Goal: Task Accomplishment & Management: Complete application form

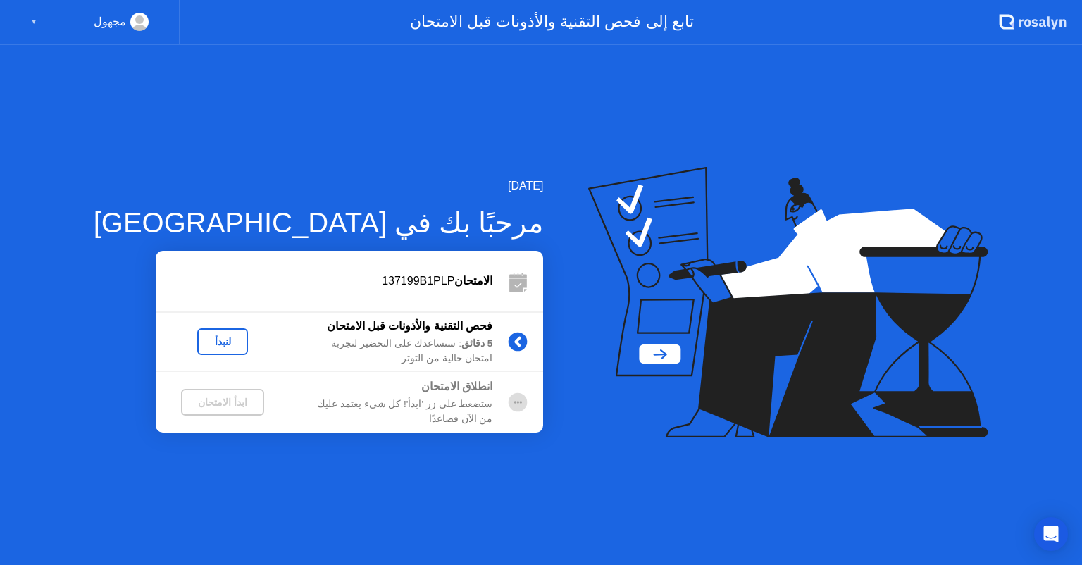
click at [203, 343] on div "لنبدأ" at bounding box center [222, 341] width 39 height 11
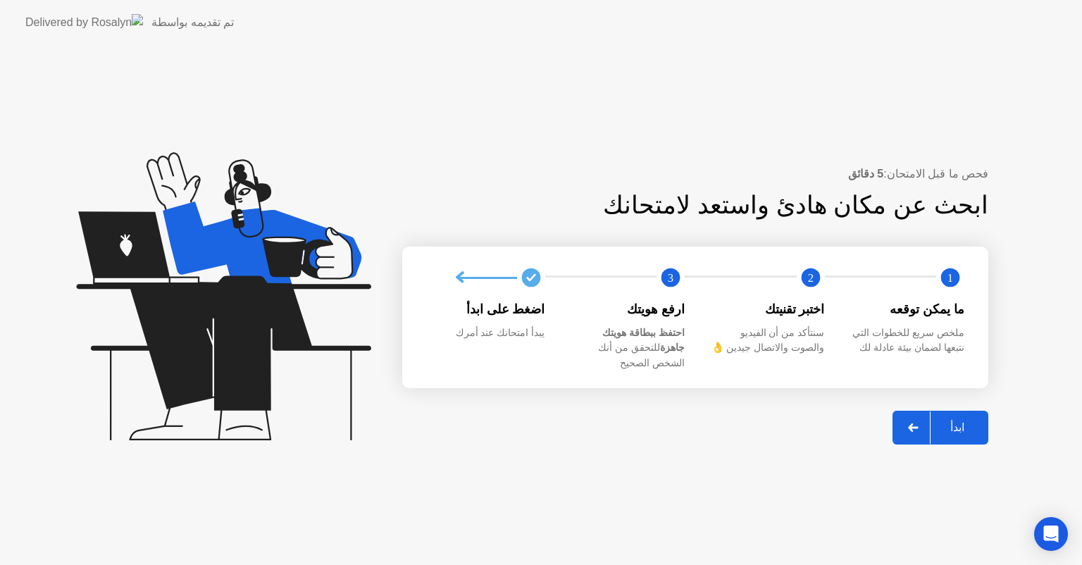
click at [967, 424] on div "ابدأ" at bounding box center [958, 427] width 54 height 13
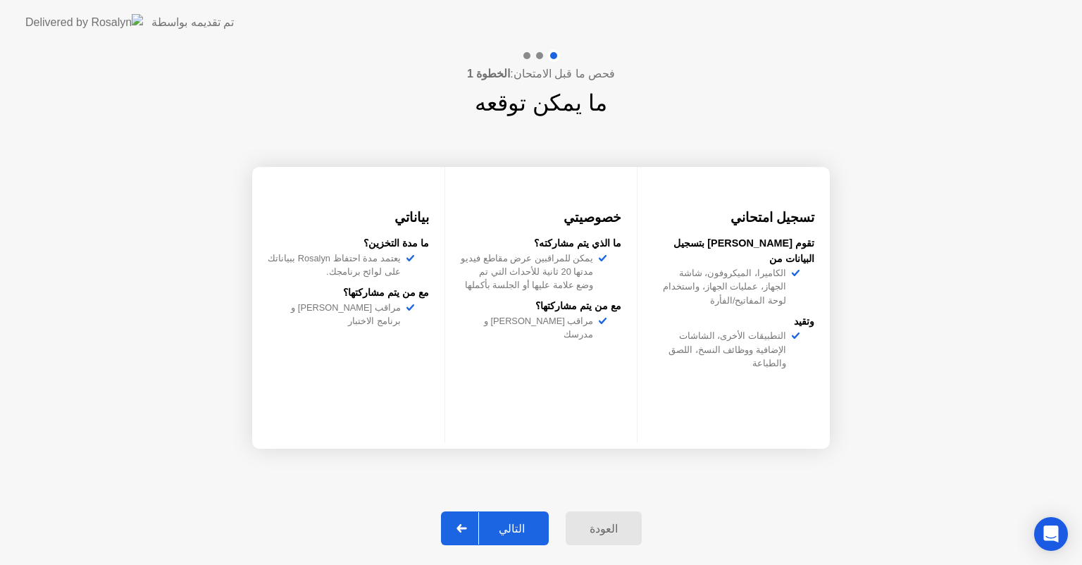
click at [523, 524] on div "التالي" at bounding box center [512, 528] width 66 height 13
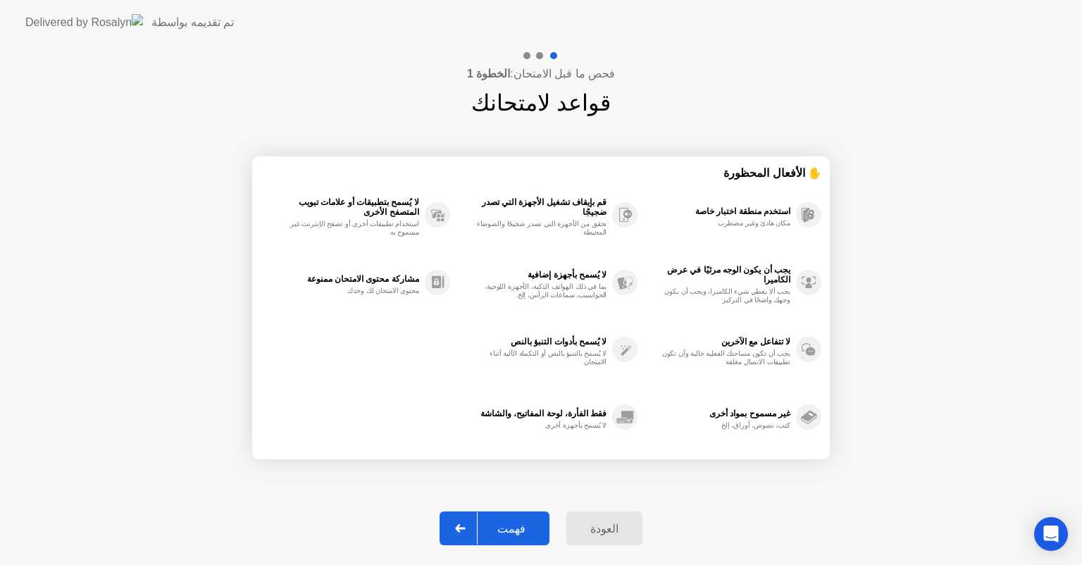
click at [523, 524] on div "فهمت" at bounding box center [512, 528] width 68 height 13
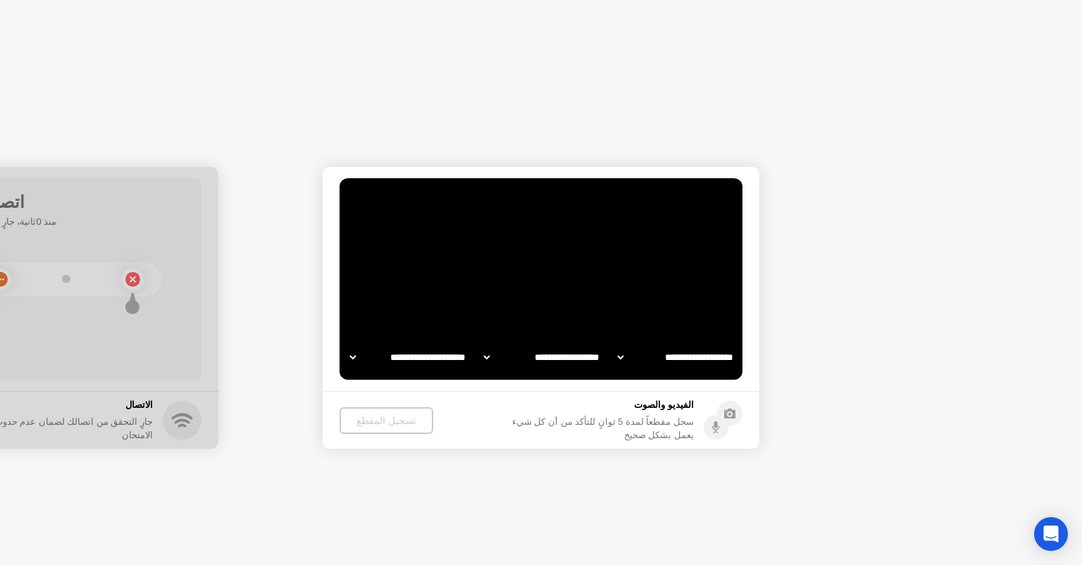
select select "**********"
select select "*******"
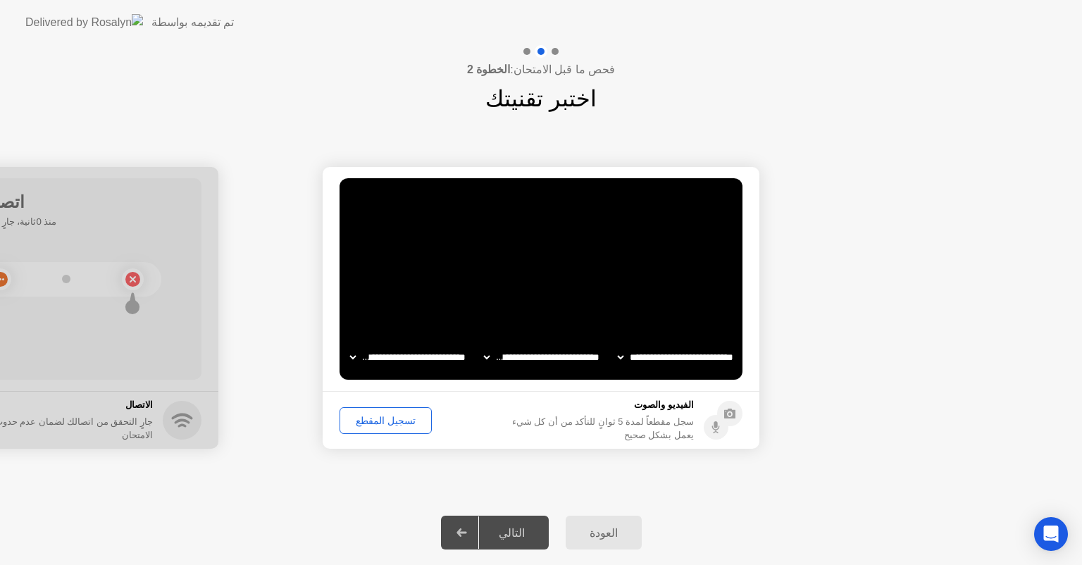
click at [376, 417] on div "تسجيل المقطع" at bounding box center [386, 420] width 82 height 11
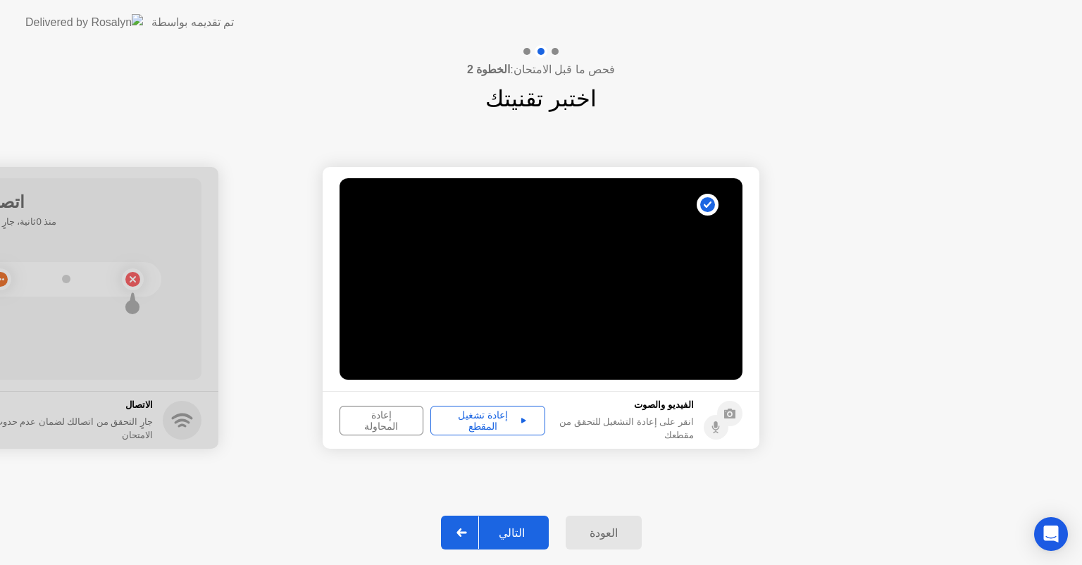
click at [500, 417] on div "إعادة تشغيل المقطع" at bounding box center [487, 420] width 105 height 23
click at [517, 540] on div "التالي" at bounding box center [512, 532] width 66 height 13
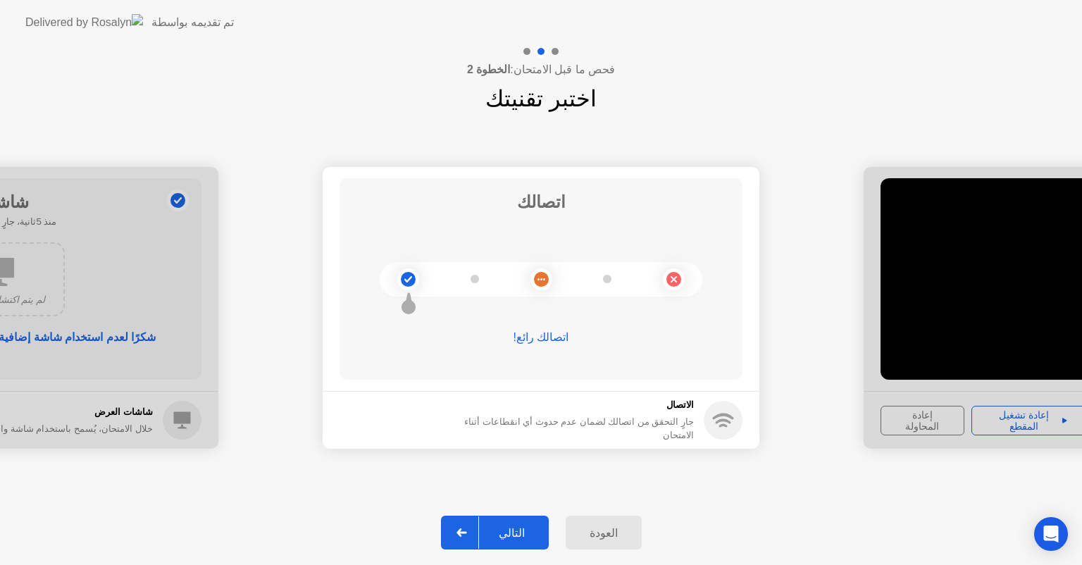
click at [517, 540] on div "التالي" at bounding box center [512, 532] width 66 height 13
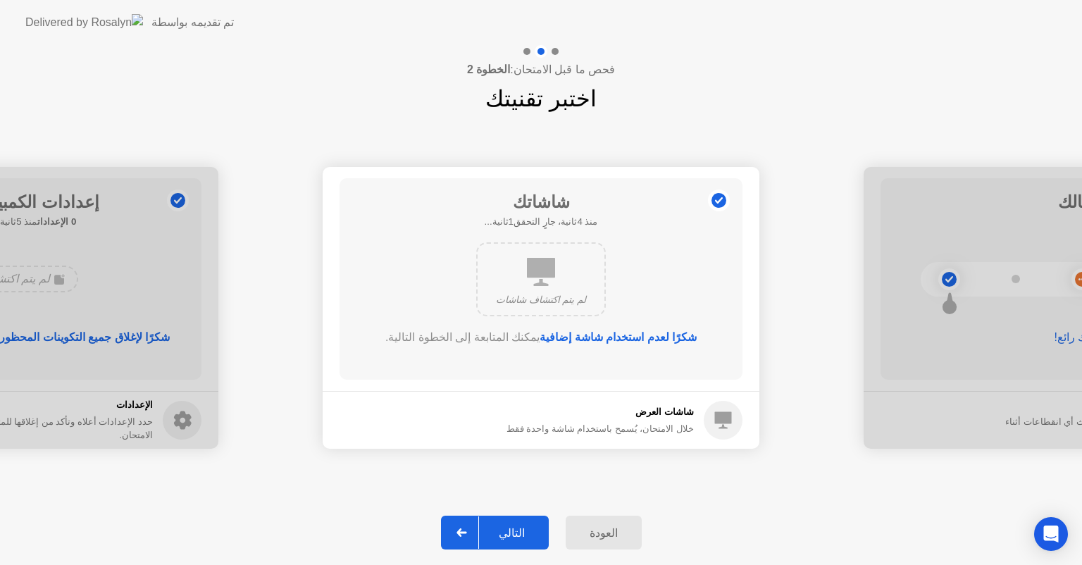
click at [517, 540] on div "التالي" at bounding box center [512, 532] width 66 height 13
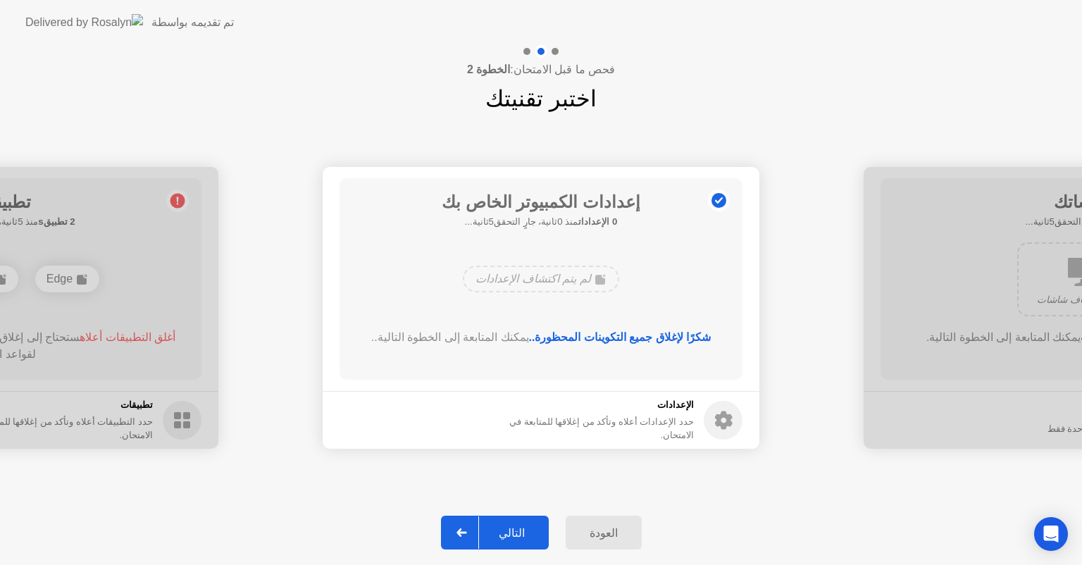
click at [517, 540] on div "التالي" at bounding box center [512, 532] width 66 height 13
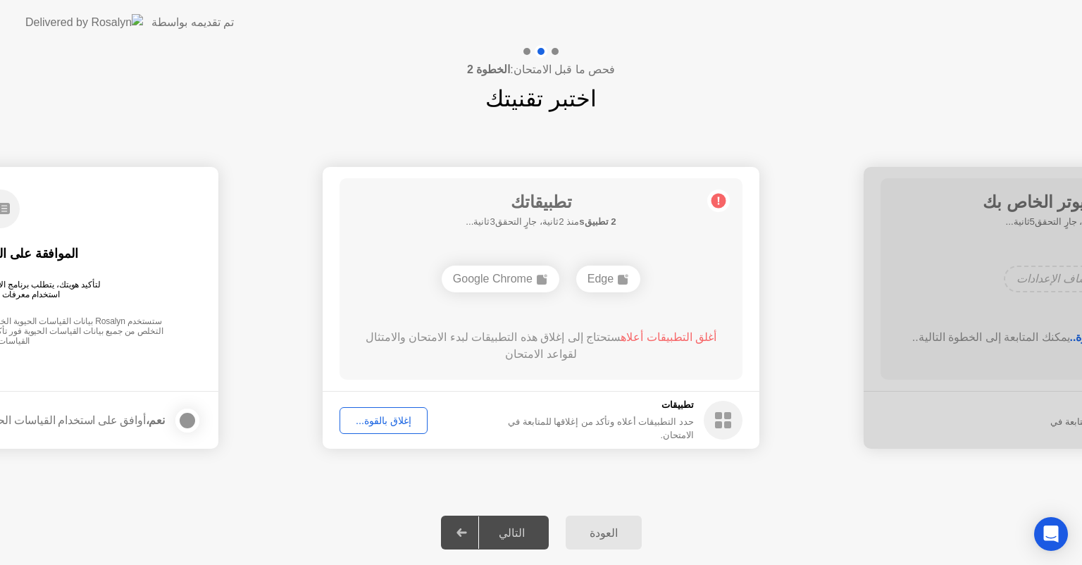
click at [376, 421] on div "إغلاق بالقوة..." at bounding box center [384, 420] width 78 height 11
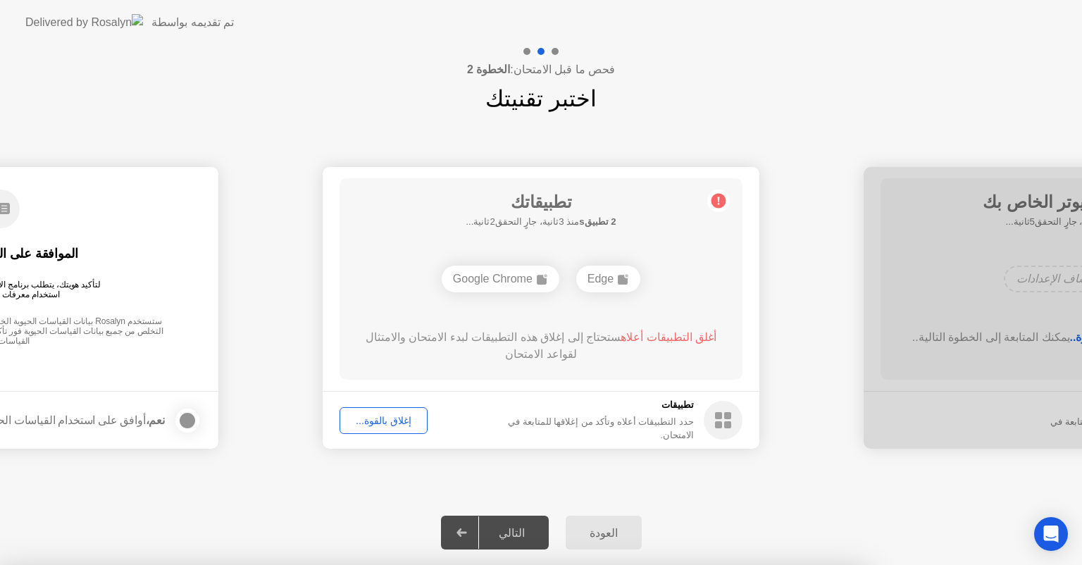
click at [376, 564] on div at bounding box center [541, 565] width 1082 height 0
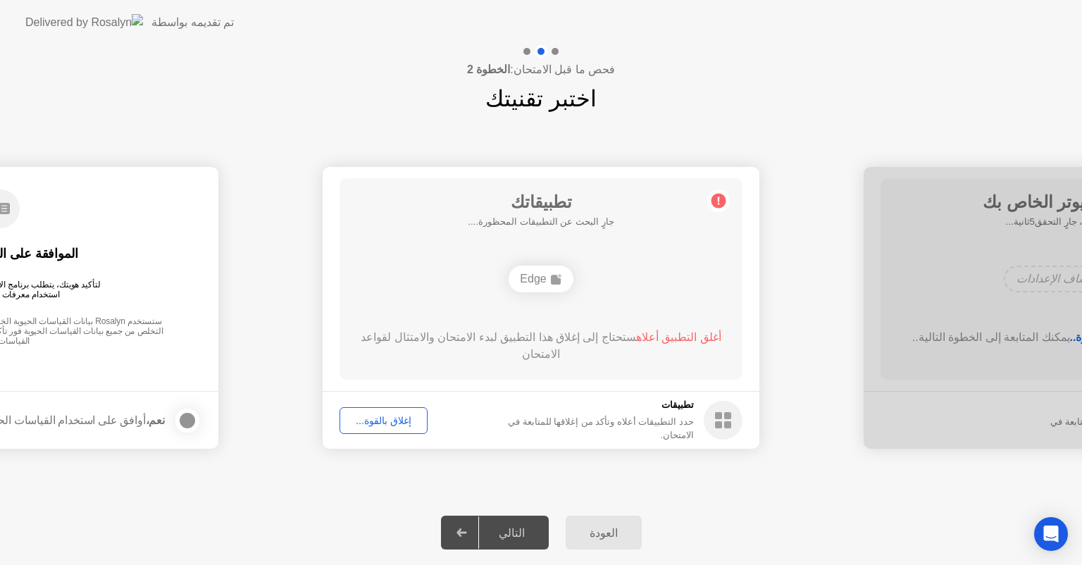
click at [403, 421] on div "إغلاق بالقوة..." at bounding box center [384, 420] width 78 height 11
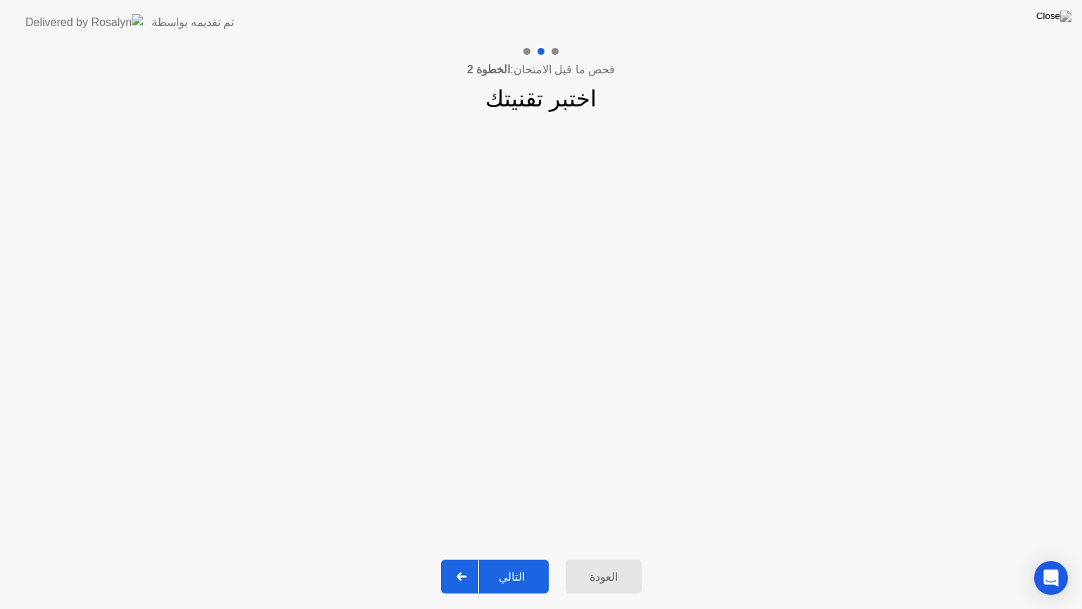
click at [510, 564] on div "التالي" at bounding box center [512, 576] width 66 height 13
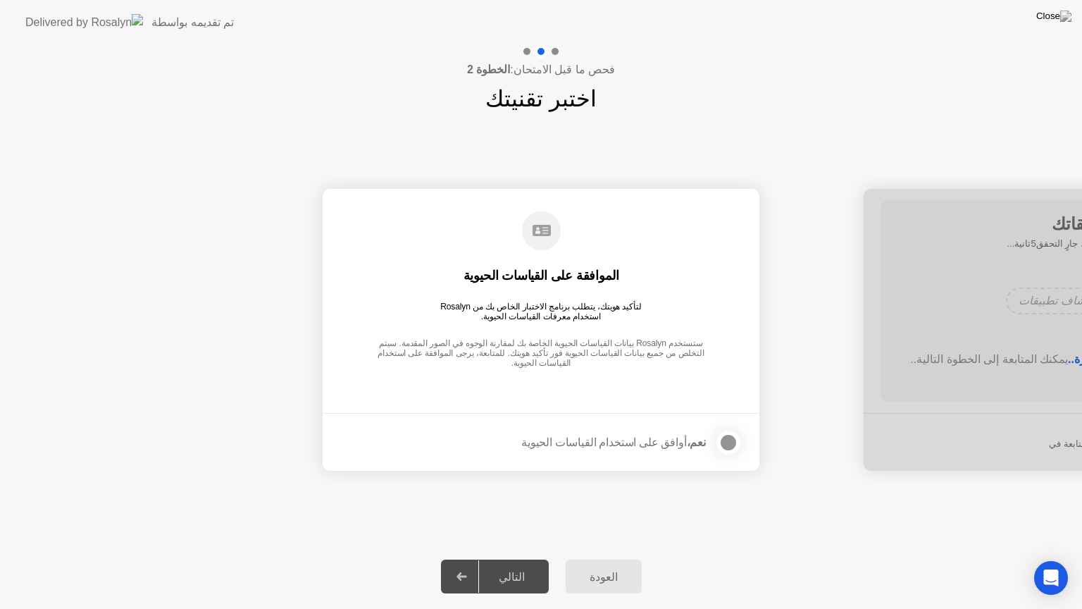
click at [600, 564] on div "العودة" at bounding box center [604, 576] width 68 height 13
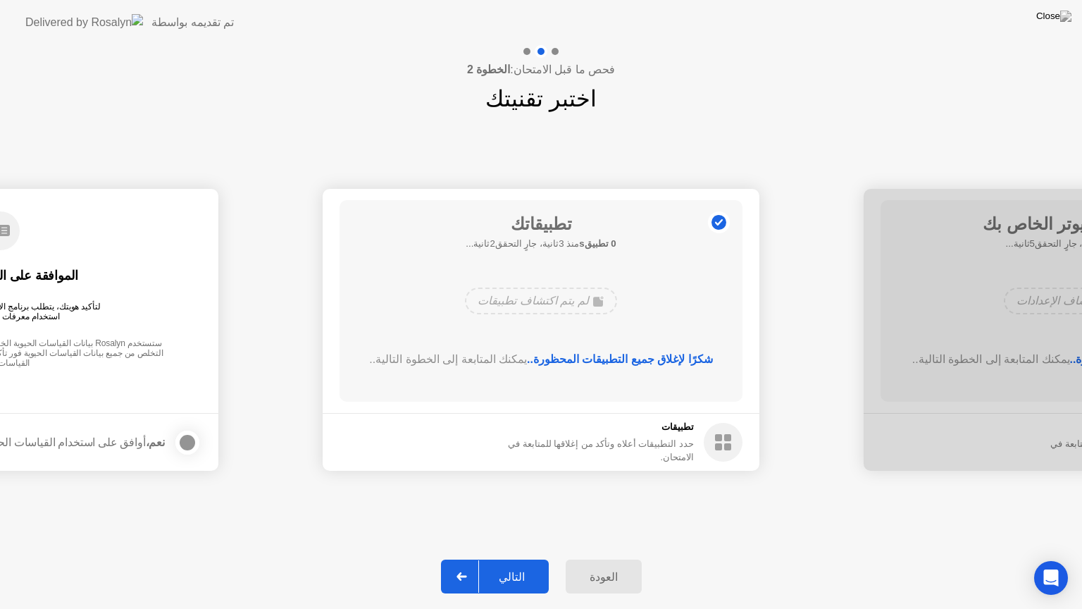
click at [510, 564] on div "التالي" at bounding box center [512, 576] width 66 height 13
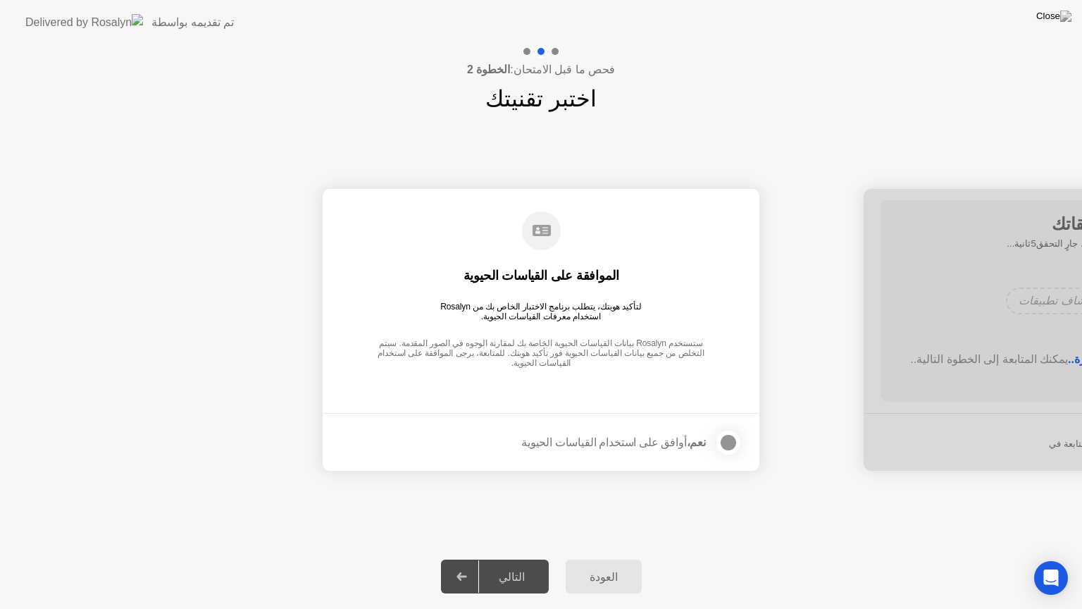
click at [727, 440] on div at bounding box center [728, 442] width 17 height 17
click at [530, 564] on div "التالي" at bounding box center [512, 576] width 66 height 13
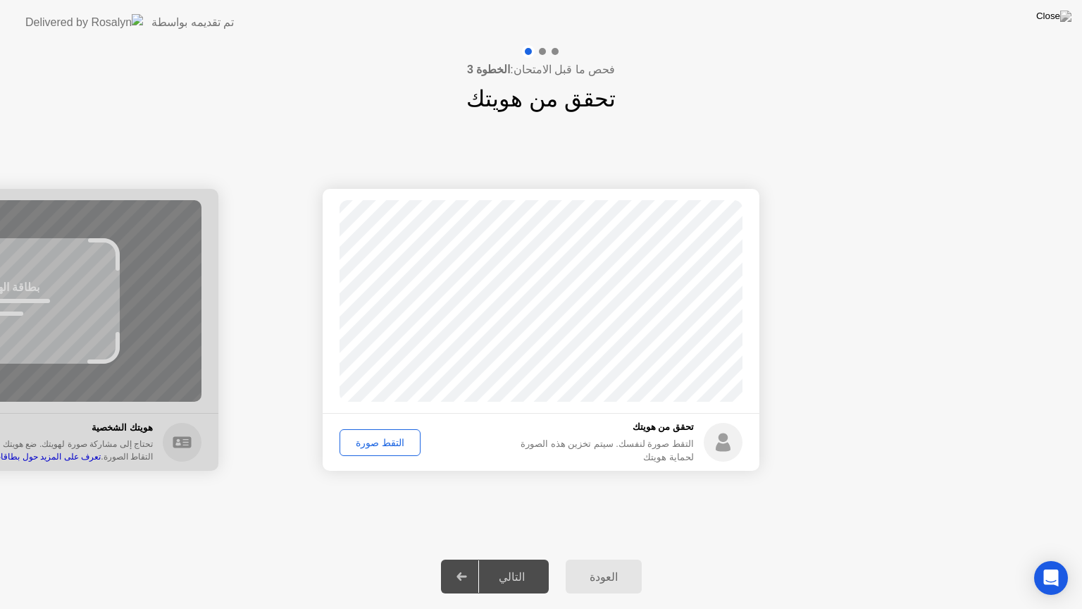
click at [379, 437] on div "التقط صورة" at bounding box center [380, 442] width 71 height 11
click at [505, 564] on div "التالي" at bounding box center [512, 576] width 66 height 13
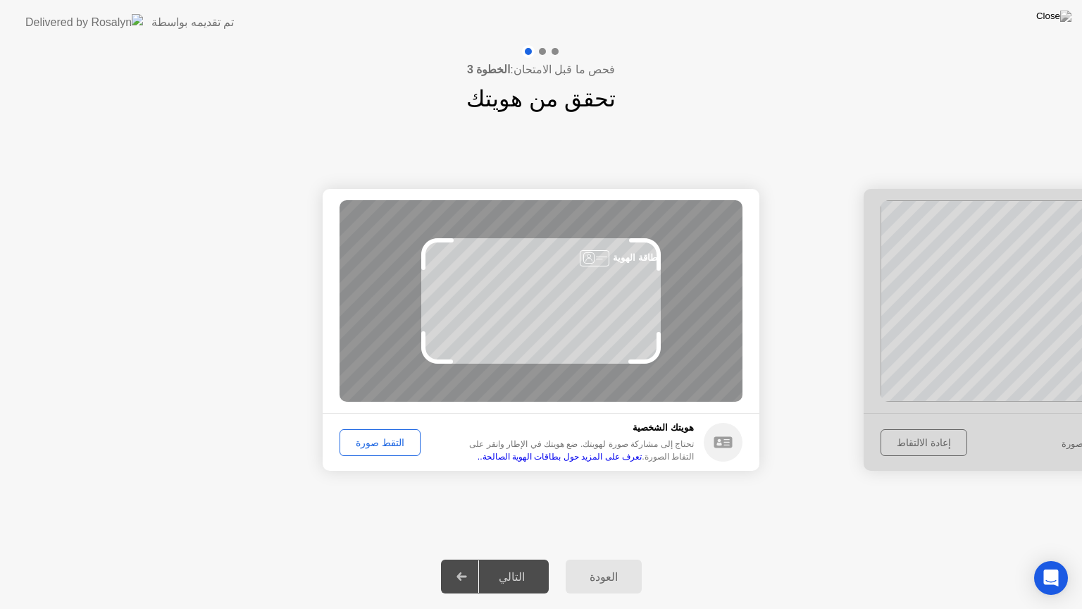
click at [367, 437] on div "التقط صورة" at bounding box center [380, 442] width 71 height 11
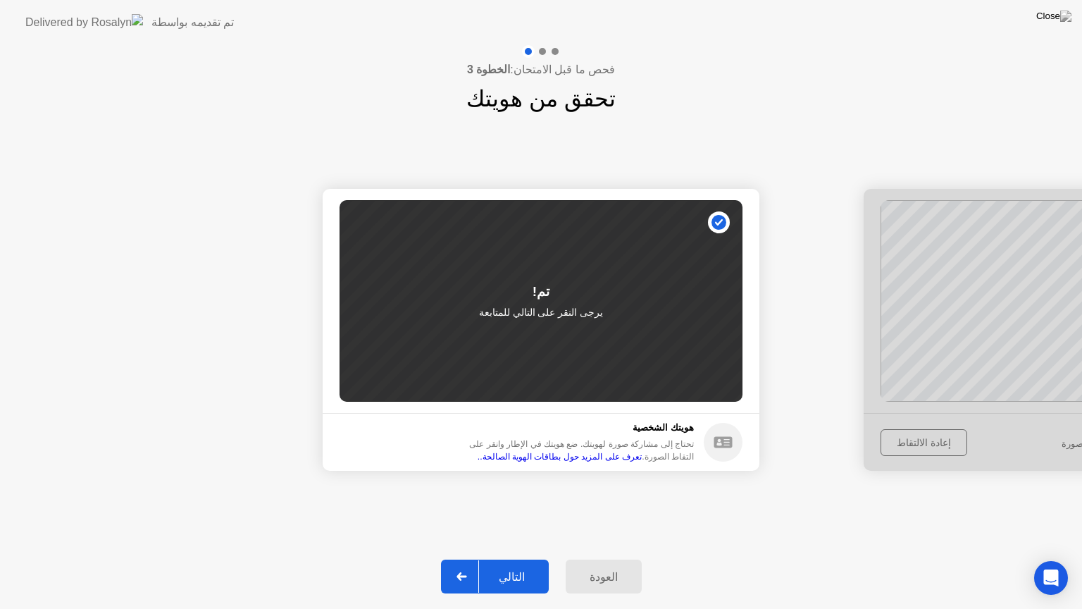
click at [592, 564] on button "العودة" at bounding box center [604, 576] width 76 height 34
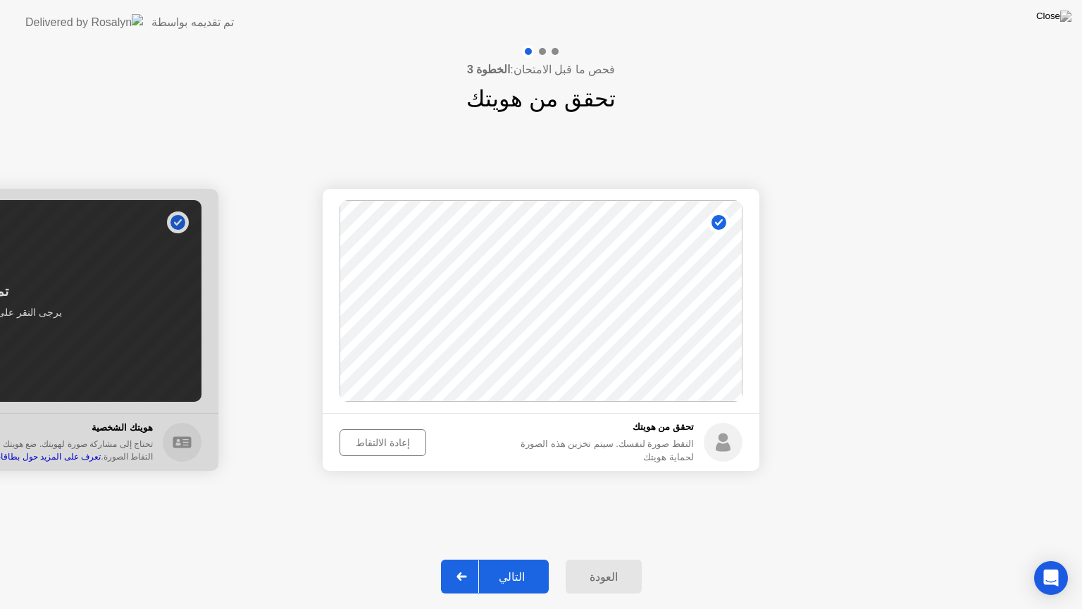
click at [510, 564] on div "التالي" at bounding box center [512, 576] width 66 height 13
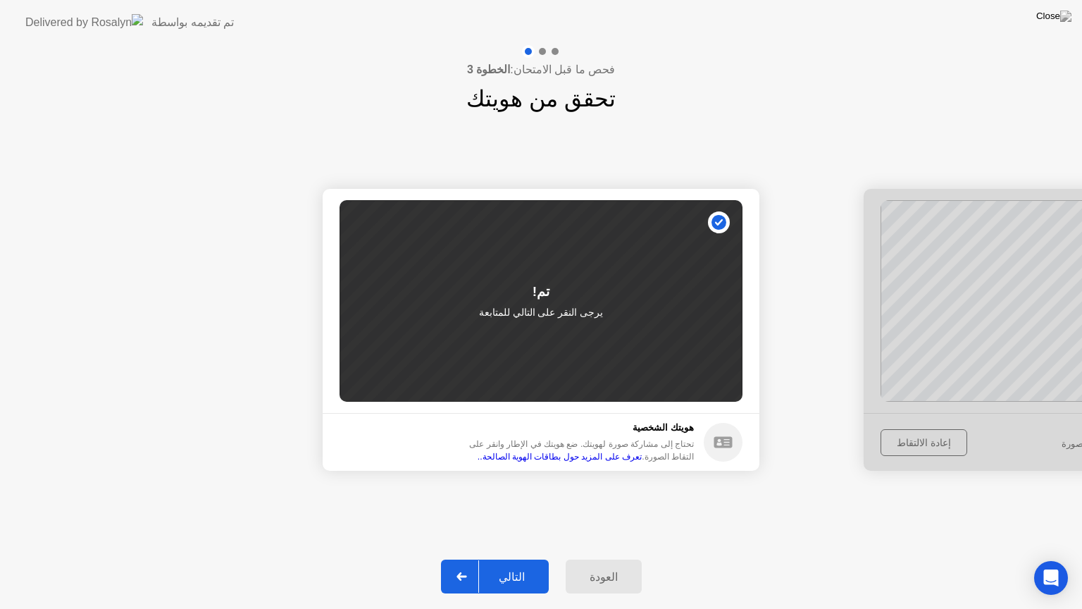
click at [510, 564] on div "التالي" at bounding box center [512, 576] width 66 height 13
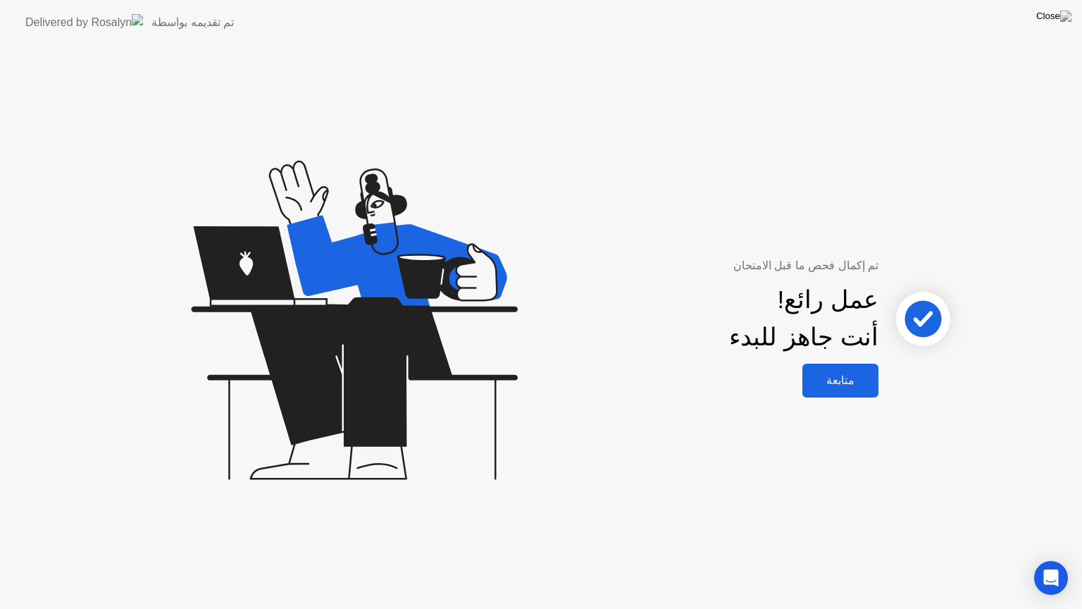
click at [854, 373] on div "متابعة" at bounding box center [841, 379] width 68 height 13
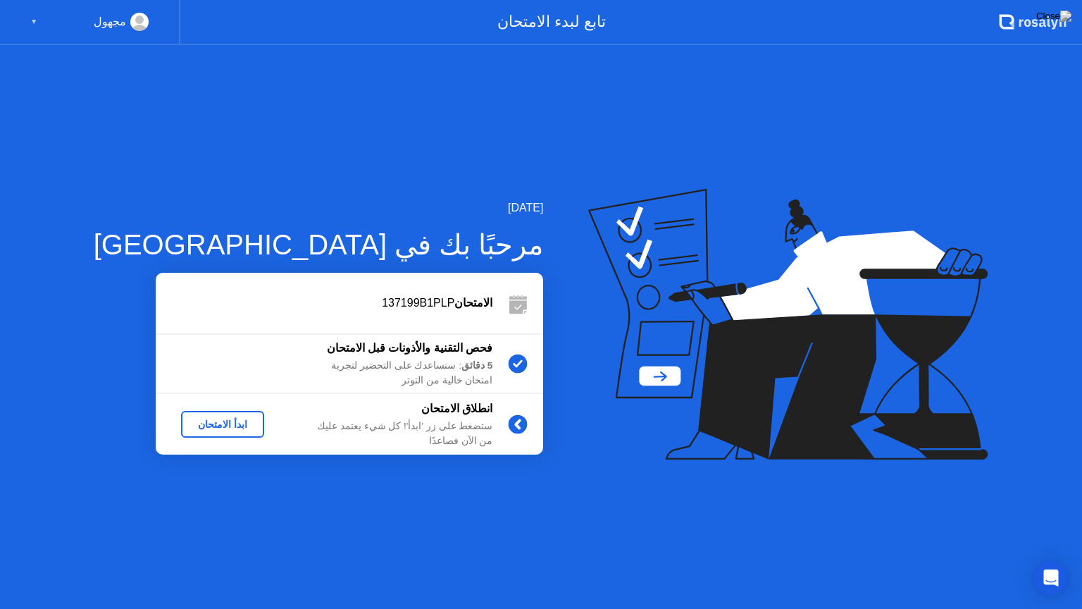
click at [397, 352] on b "فحص التقنية والأذونات قبل الامتحان" at bounding box center [410, 348] width 166 height 12
click at [192, 422] on div "ابدأ الامتحان" at bounding box center [223, 424] width 72 height 11
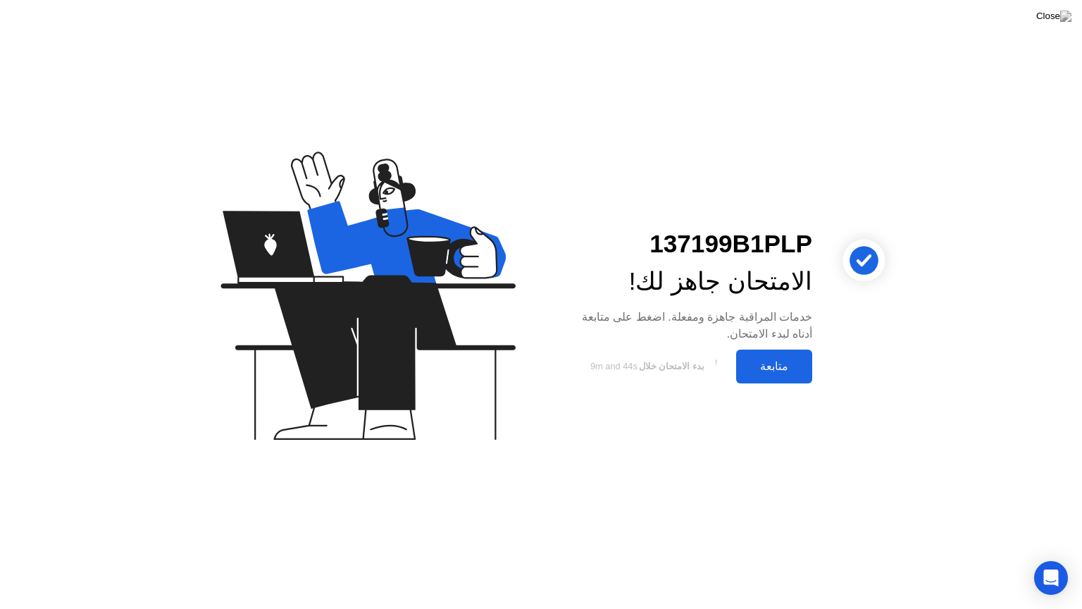
click at [764, 367] on div "متابعة" at bounding box center [775, 365] width 68 height 13
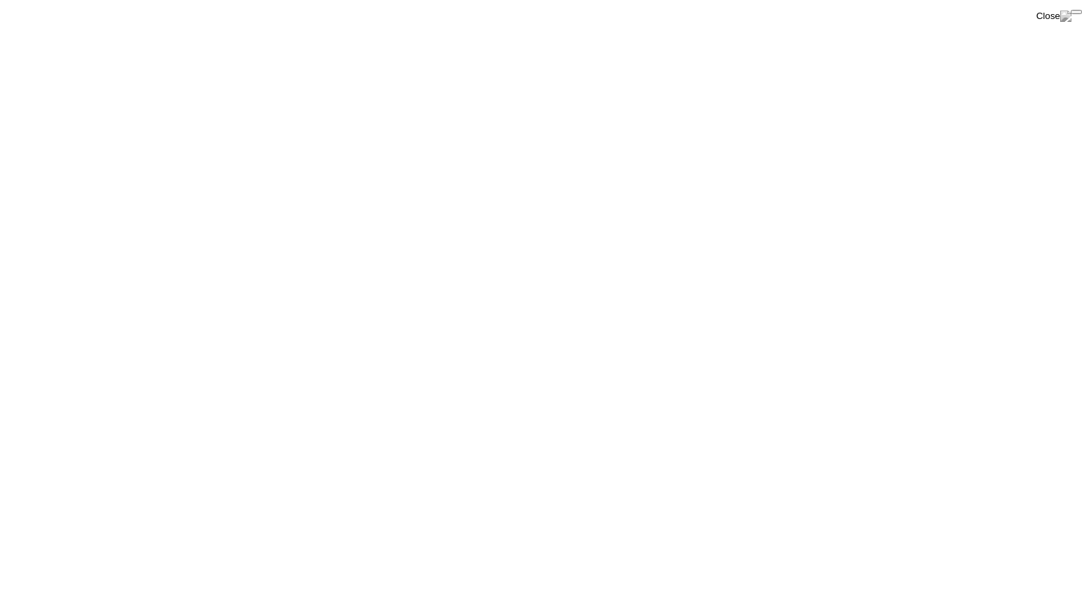
click div "End Proctoring Session"
